Goal: Task Accomplishment & Management: Manage account settings

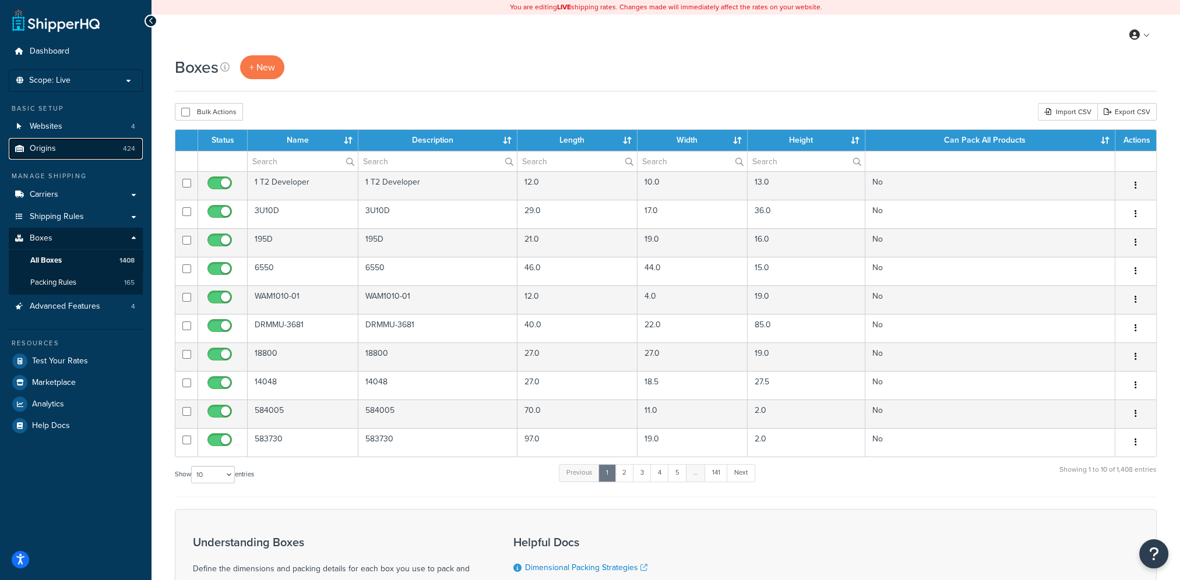
click at [58, 152] on link "Origins 424" at bounding box center [76, 149] width 134 height 22
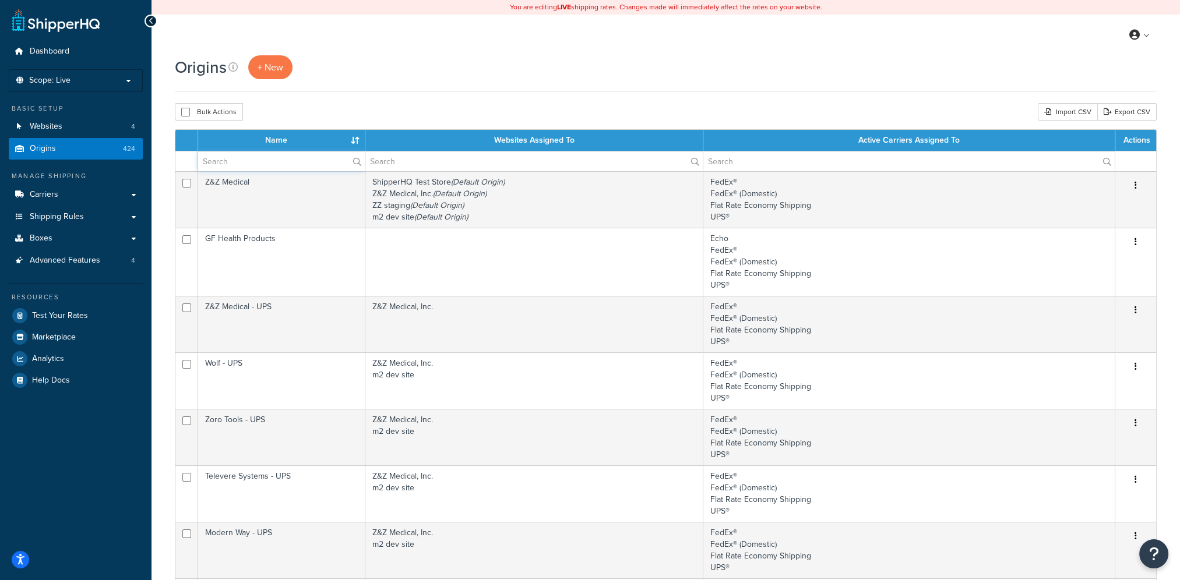
click at [279, 166] on input "text" at bounding box center [281, 162] width 167 height 20
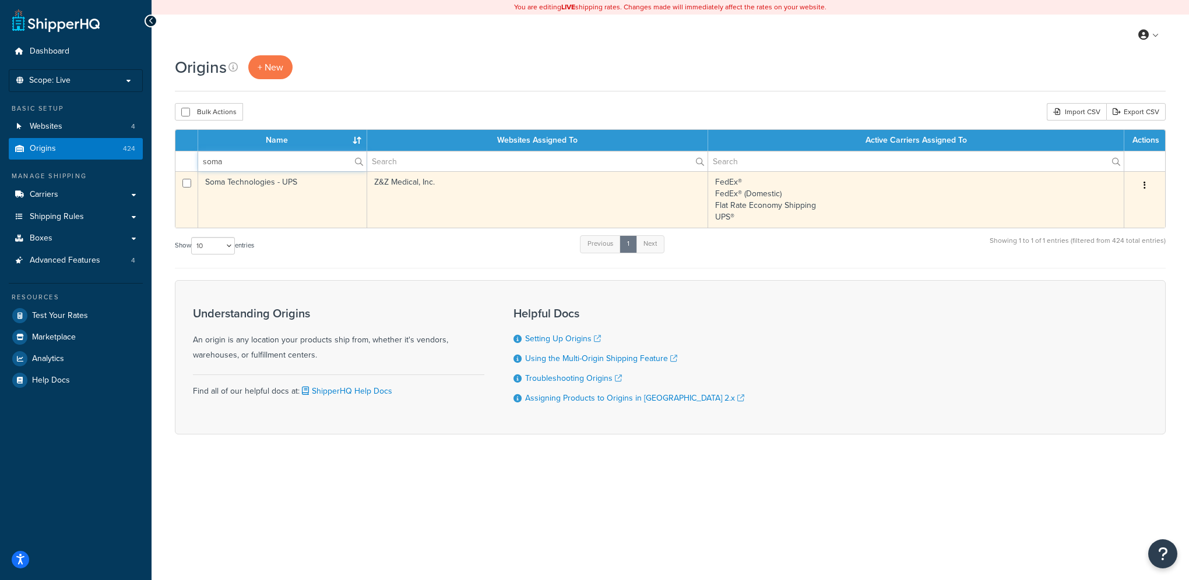
type input "soma"
click at [1138, 184] on button "button" at bounding box center [1145, 186] width 16 height 19
click at [1100, 228] on link "Duplicate" at bounding box center [1106, 232] width 92 height 24
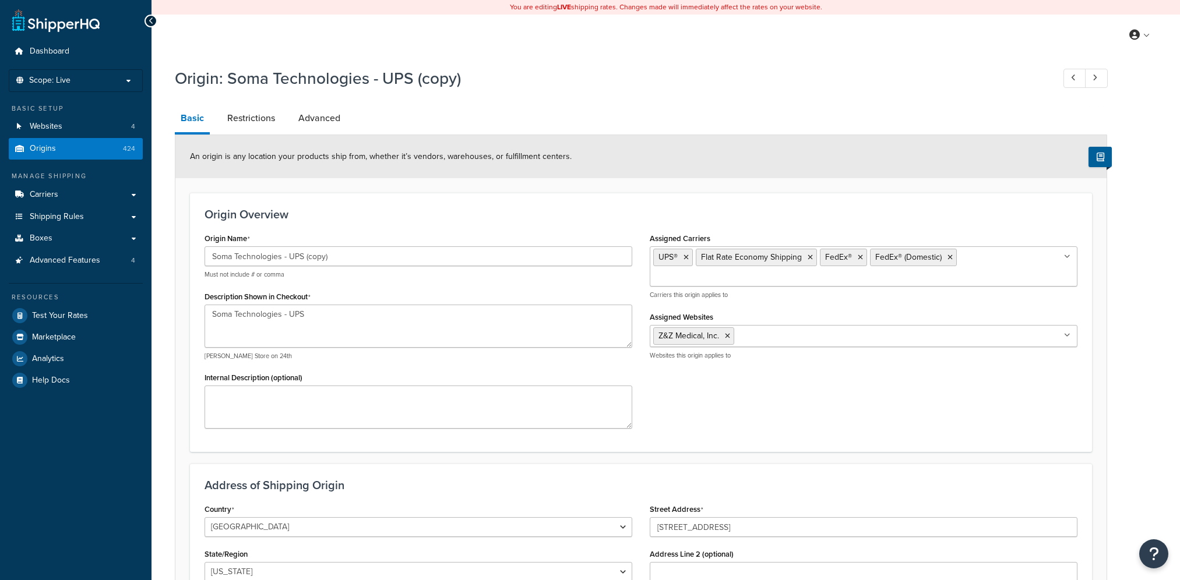
select select "7"
click at [757, 272] on input "Assigned Carriers" at bounding box center [704, 278] width 103 height 13
drag, startPoint x: 336, startPoint y: 261, endPoint x: 290, endPoint y: 271, distance: 47.2
click at [290, 271] on div "Soma Technologies - UPS (copy) Must not include # or comma" at bounding box center [419, 263] width 428 height 33
type input "Soma Technologies - Freight"
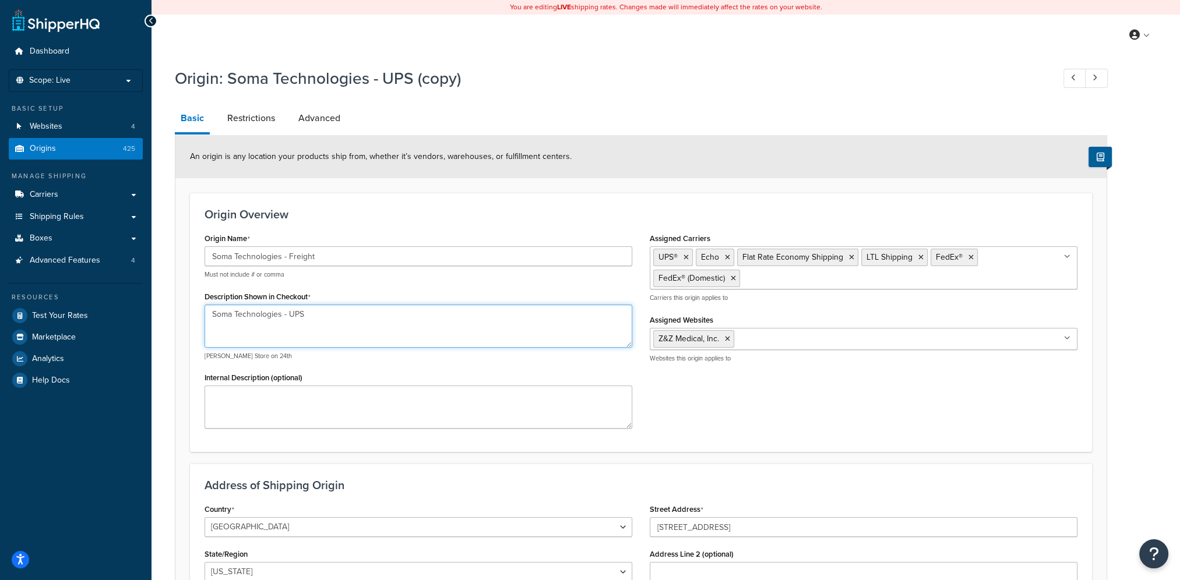
drag, startPoint x: 312, startPoint y: 316, endPoint x: 291, endPoint y: 315, distance: 21.0
click at [291, 315] on textarea "Soma Technologies - UPS" at bounding box center [419, 326] width 428 height 43
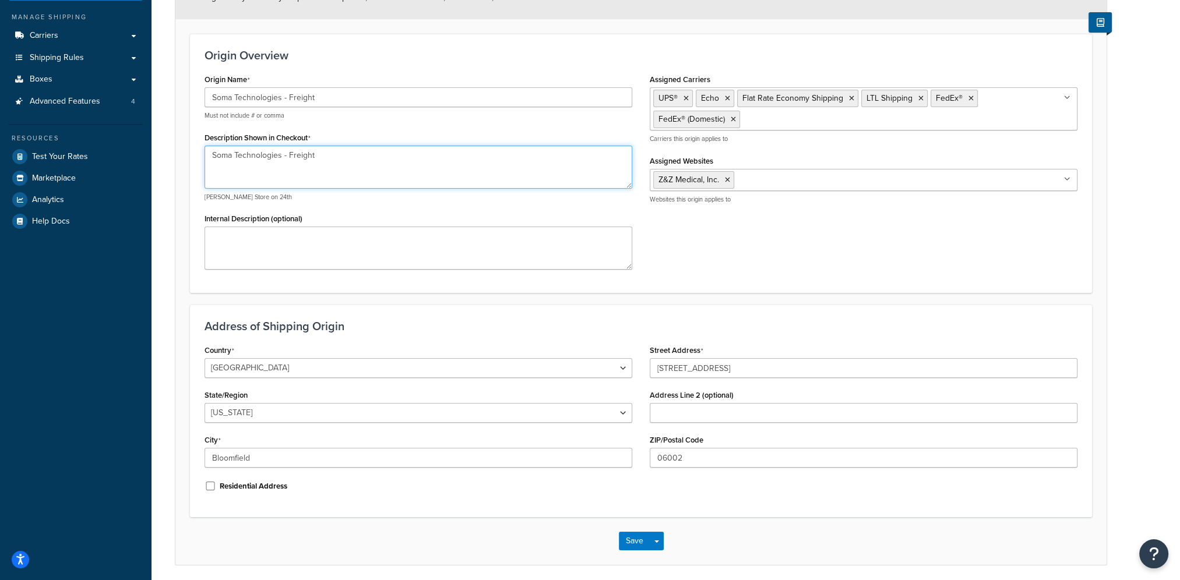
scroll to position [175, 0]
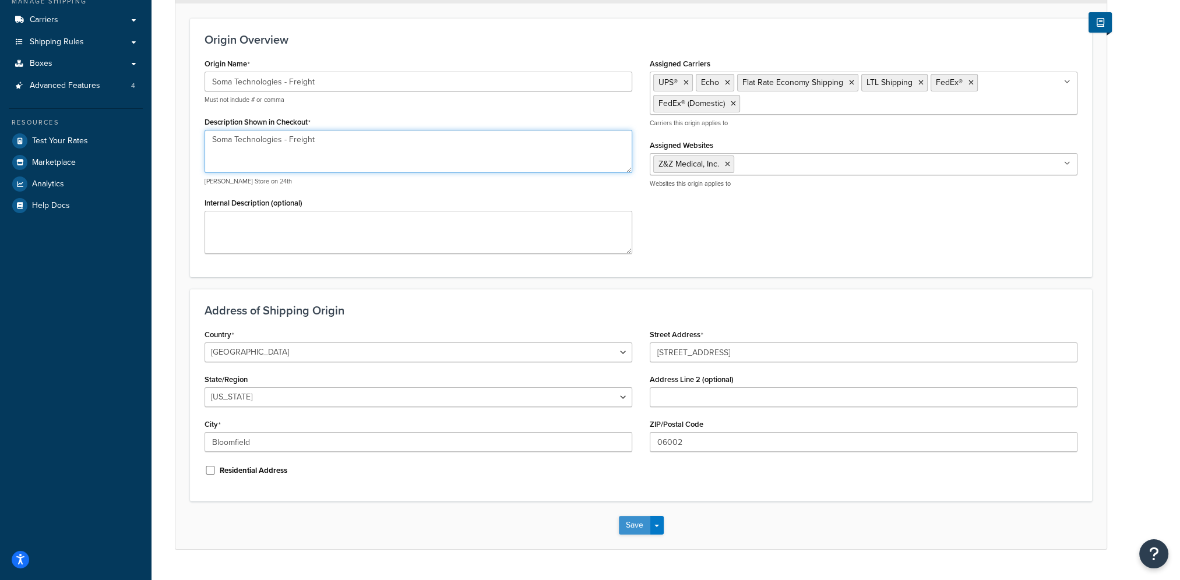
type textarea "Soma Technologies - Freight"
click at [636, 522] on button "Save" at bounding box center [634, 525] width 31 height 19
